Goal: Information Seeking & Learning: Learn about a topic

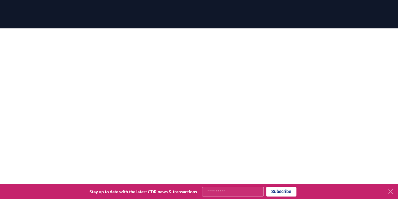
scroll to position [65, 0]
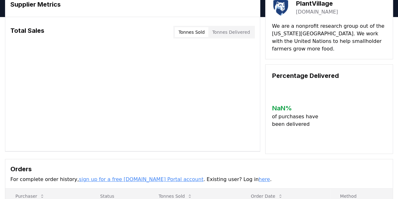
scroll to position [31, 0]
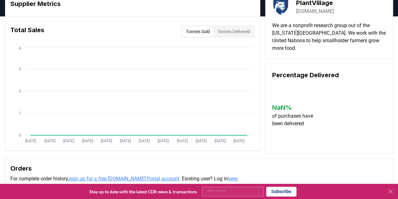
drag, startPoint x: 197, startPoint y: 30, endPoint x: 213, endPoint y: 42, distance: 20.0
click at [197, 30] on button "Tonnes Sold" at bounding box center [197, 31] width 31 height 10
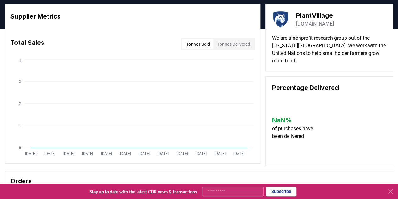
scroll to position [0, 0]
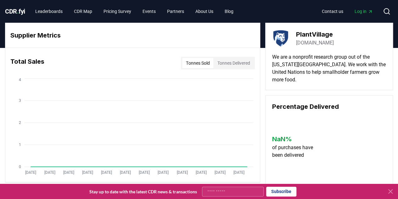
click at [313, 43] on link "[DOMAIN_NAME]" at bounding box center [315, 43] width 38 height 8
